Goal: Information Seeking & Learning: Find specific fact

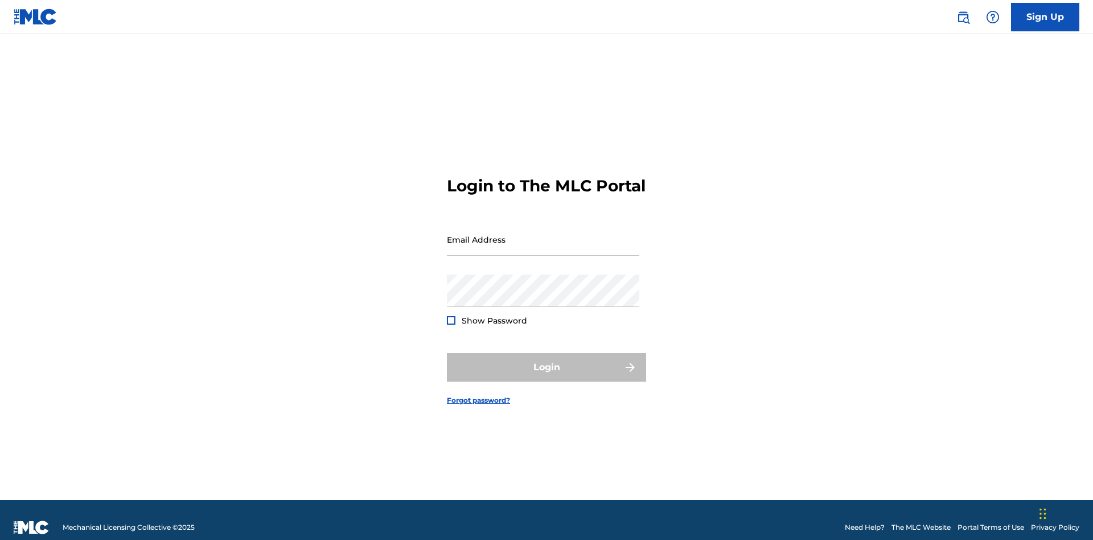
scroll to position [15, 0]
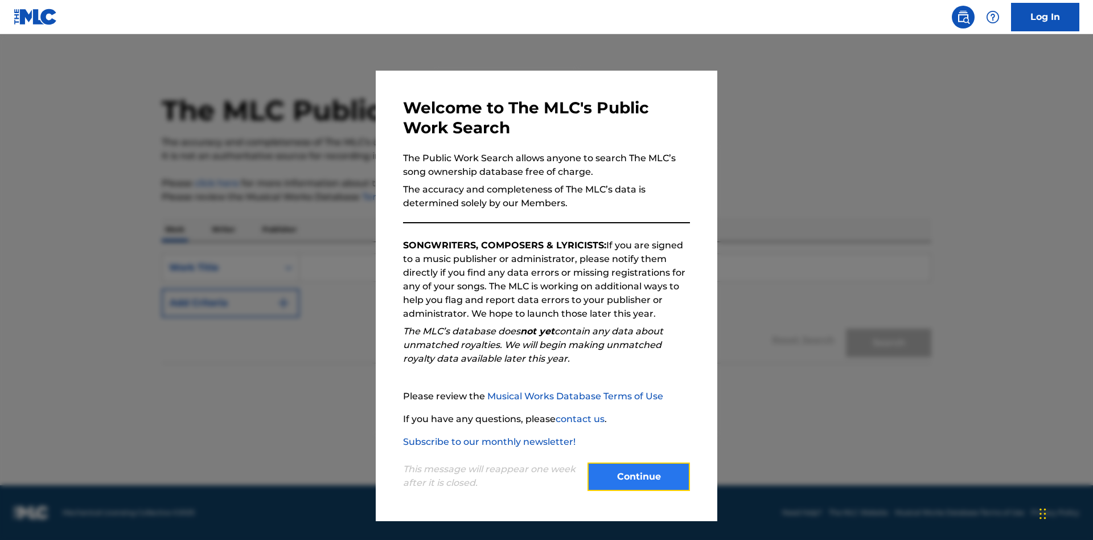
click at [639, 477] on button "Continue" at bounding box center [639, 476] width 102 height 28
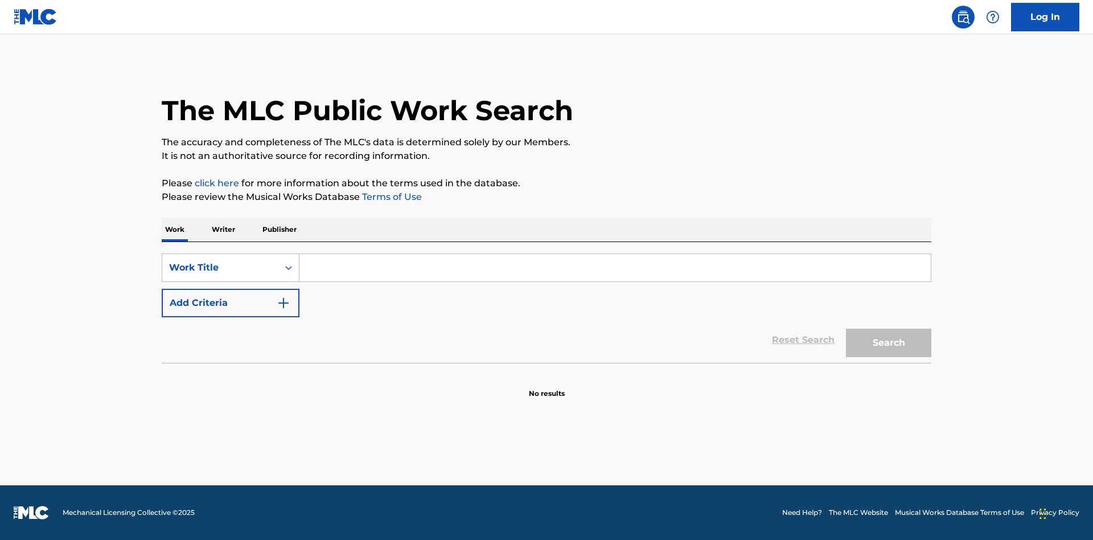
click at [279, 229] on p "Publisher" at bounding box center [279, 230] width 41 height 24
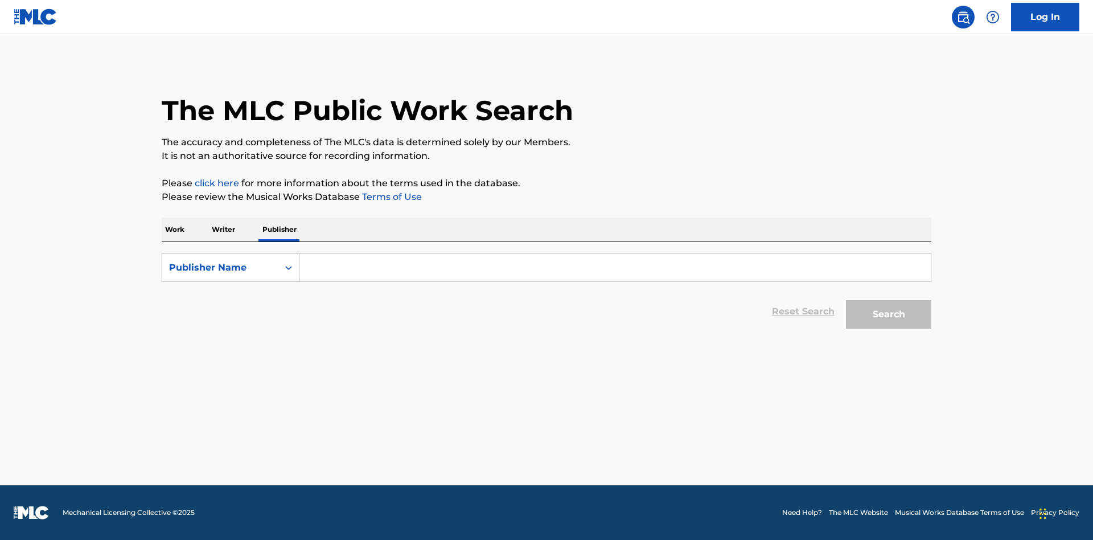
click at [615, 268] on input "Search Form" at bounding box center [616, 267] width 632 height 27
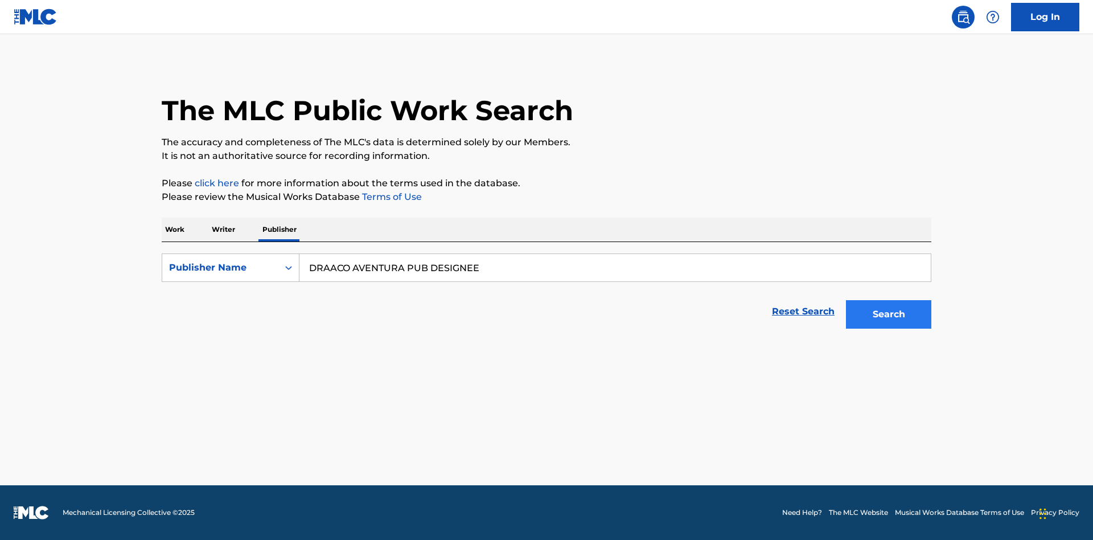
type input "DRAACO AVENTURA PUB DESIGNEE"
click at [889, 314] on button "Search" at bounding box center [888, 314] width 85 height 28
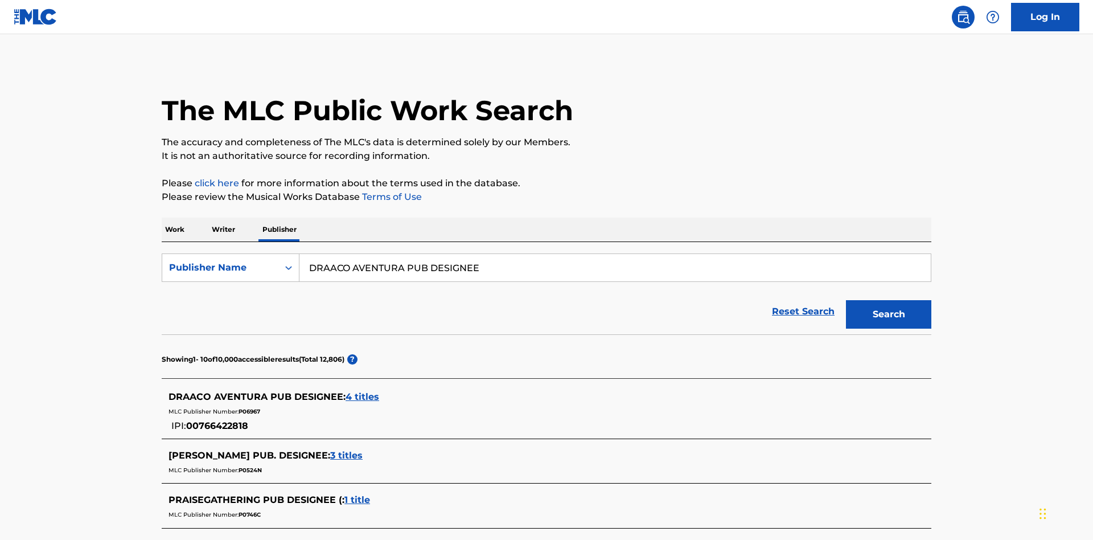
click at [363, 391] on span "4 titles" at bounding box center [363, 396] width 34 height 11
